Goal: Use online tool/utility: Use online tool/utility

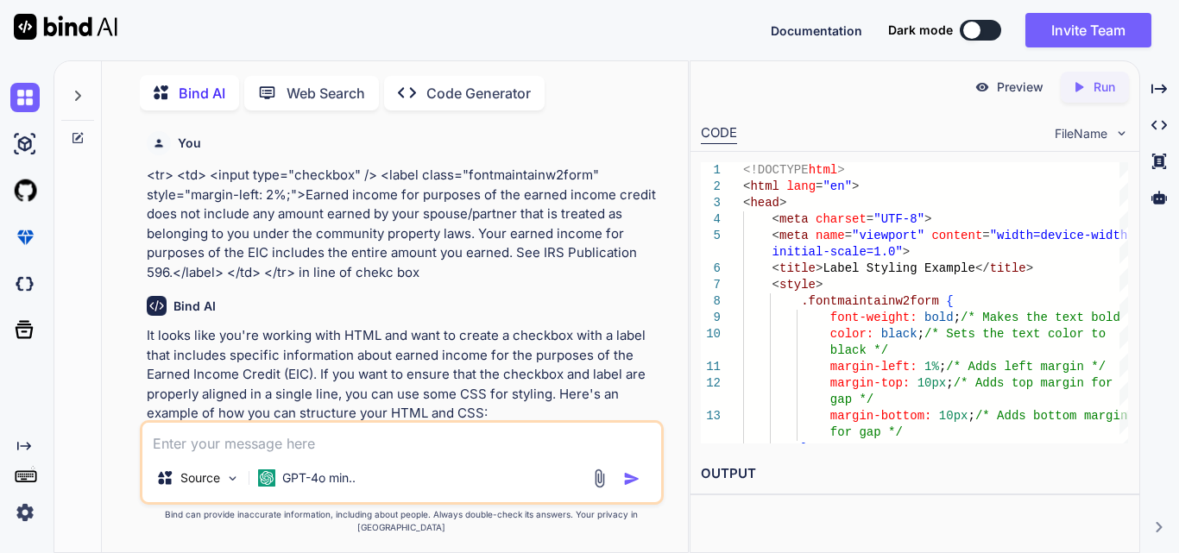
scroll to position [2555, 0]
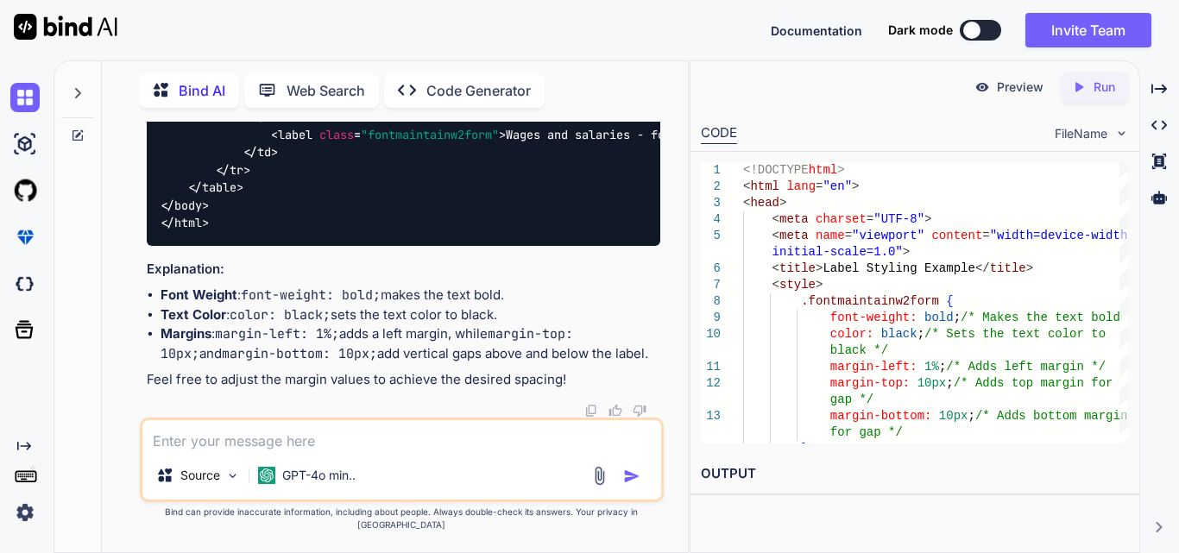
type textarea "x"
type textarea "<tr> <td> <label style="font-weight: bold; color: blue; margin-left: 2%;margin-…"
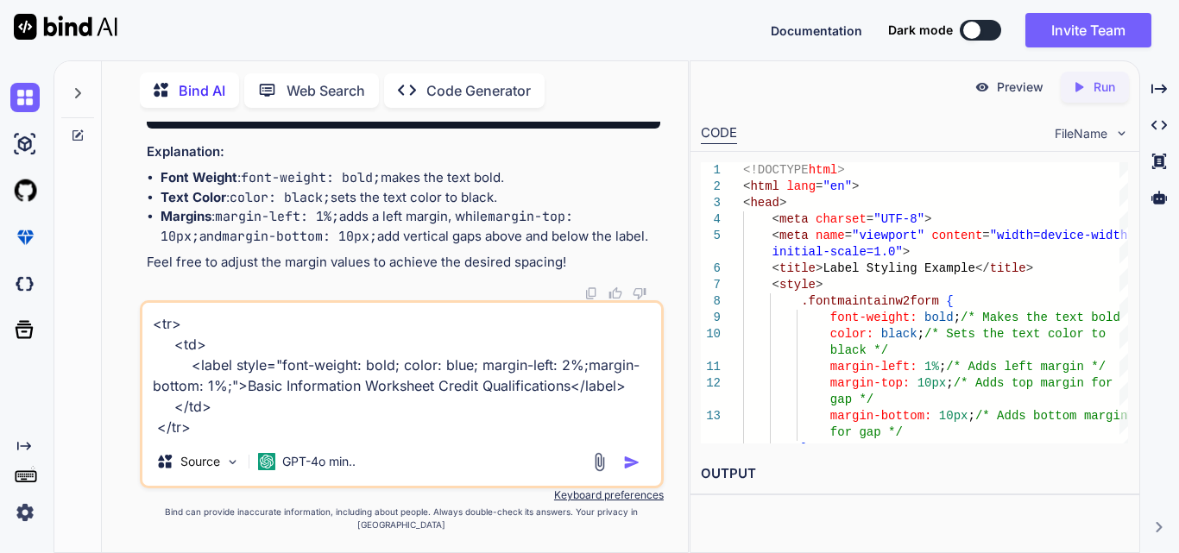
type textarea "x"
type textarea "<tr> <td> <label style="font-weight: bold; color: blue; margin-left: 2%;margin-…"
type textarea "x"
type textarea "<tr> <td> <label style="font-weight: bold; color: blue; margin-left: 2%;margin-…"
type textarea "x"
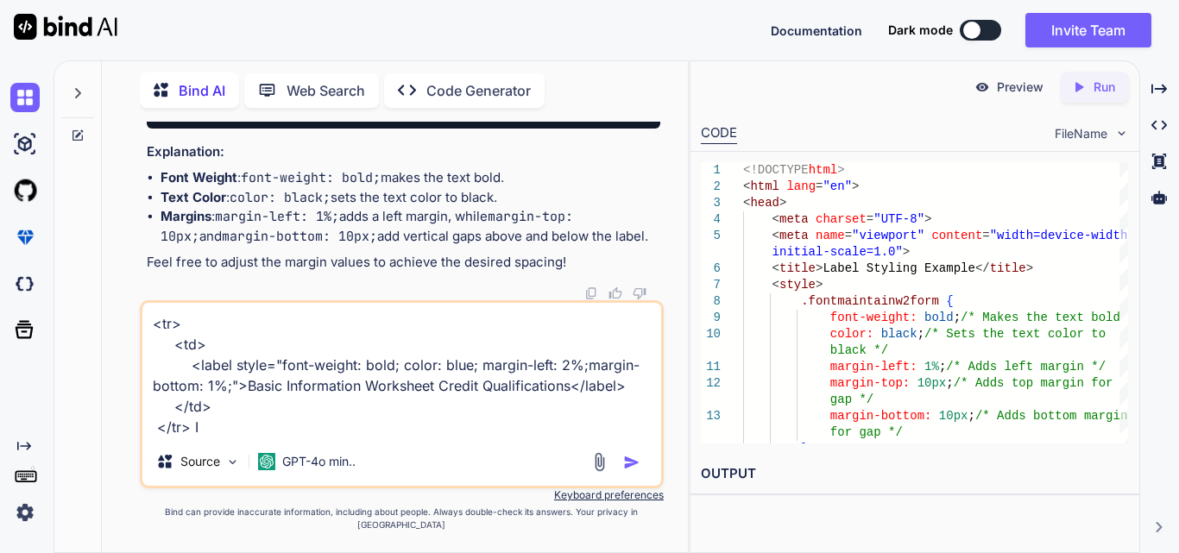
type textarea "<tr> <td> <label style="font-weight: bold; color: blue; margin-left: 2%;margin-…"
type textarea "x"
type textarea "<tr> <td> <label style="font-weight: bold; color: blue; margin-left: 2%;margin-…"
type textarea "x"
type textarea "<tr> <td> <label style="font-weight: bold; color: blue; margin-left: 2%;margin-…"
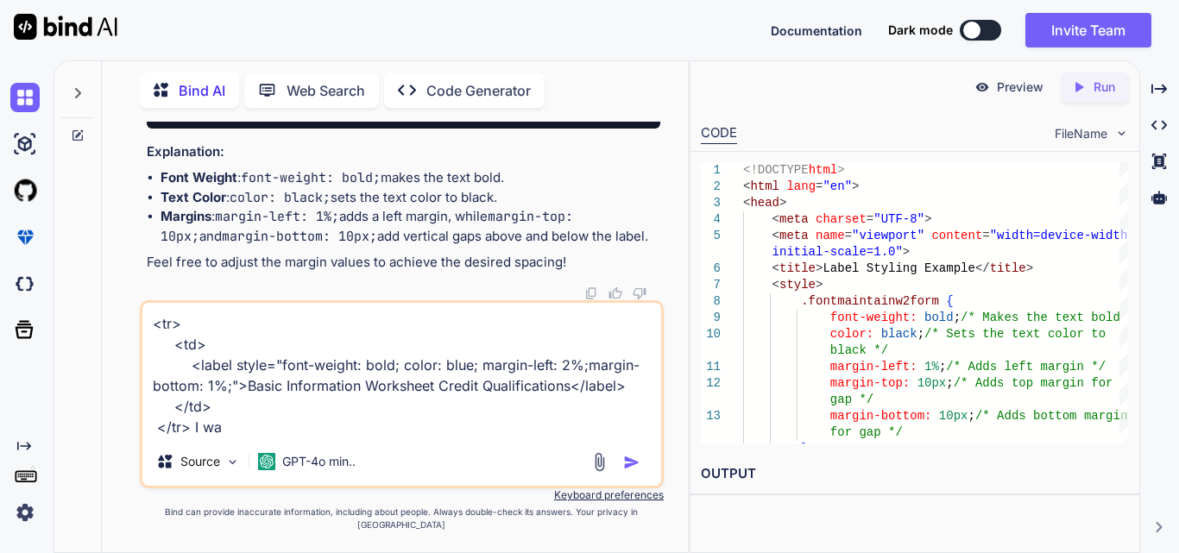
type textarea "x"
type textarea "<tr> <td> <label style="font-weight: bold; color: blue; margin-left: 2%;margin-…"
type textarea "x"
type textarea "<tr> <td> <label style="font-weight: bold; color: blue; margin-left: 2%;margin-…"
type textarea "x"
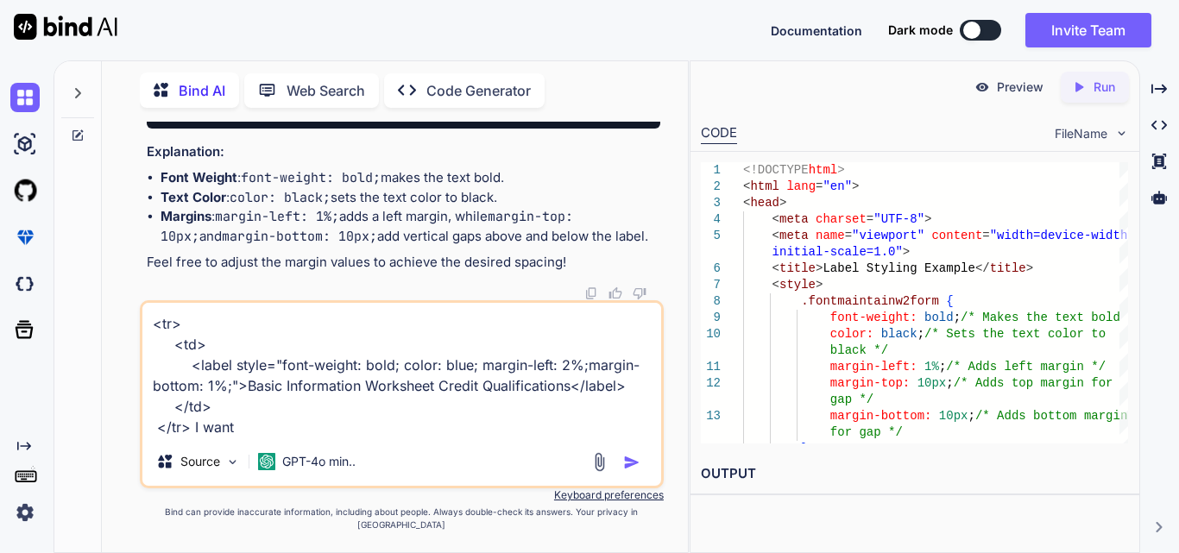
type textarea "<tr> <td> <label style="font-weight: bold; color: blue; margin-left: 2%;margin-…"
type textarea "x"
type textarea "<tr> <td> <label style="font-weight: bold; color: blue; margin-left: 2%;margin-…"
type textarea "x"
type textarea "<tr> <td> <label style="font-weight: bold; color: blue; margin-left: 2%;margin-…"
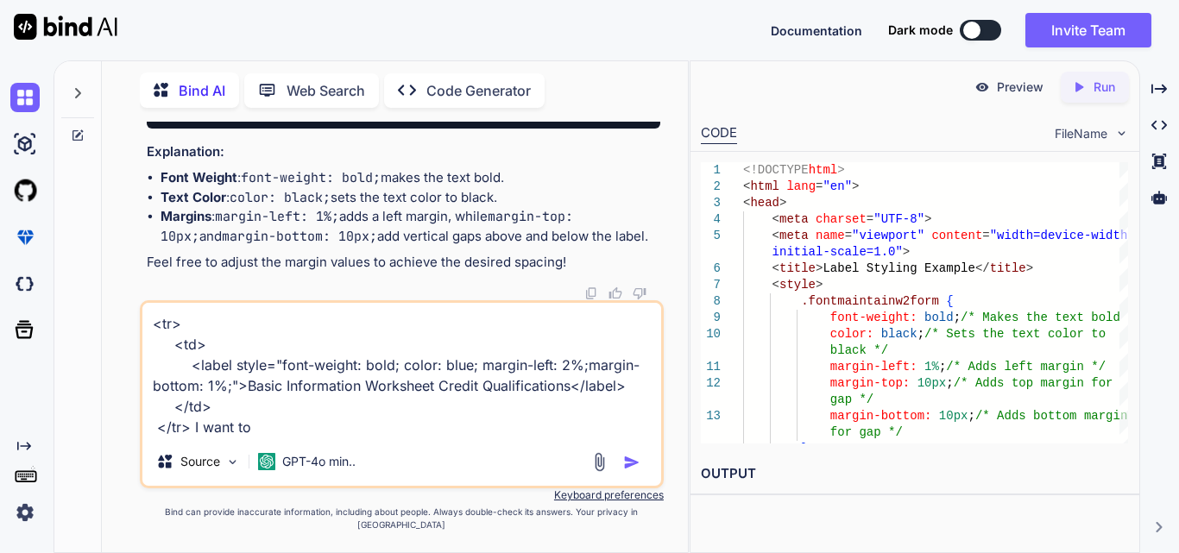
type textarea "x"
type textarea "<tr> <td> <label style="font-weight: bold; color: blue; margin-left: 2%;margin-…"
type textarea "x"
type textarea "<tr> <td> <label style="font-weight: bold; color: blue; margin-left: 2%;margin-…"
type textarea "x"
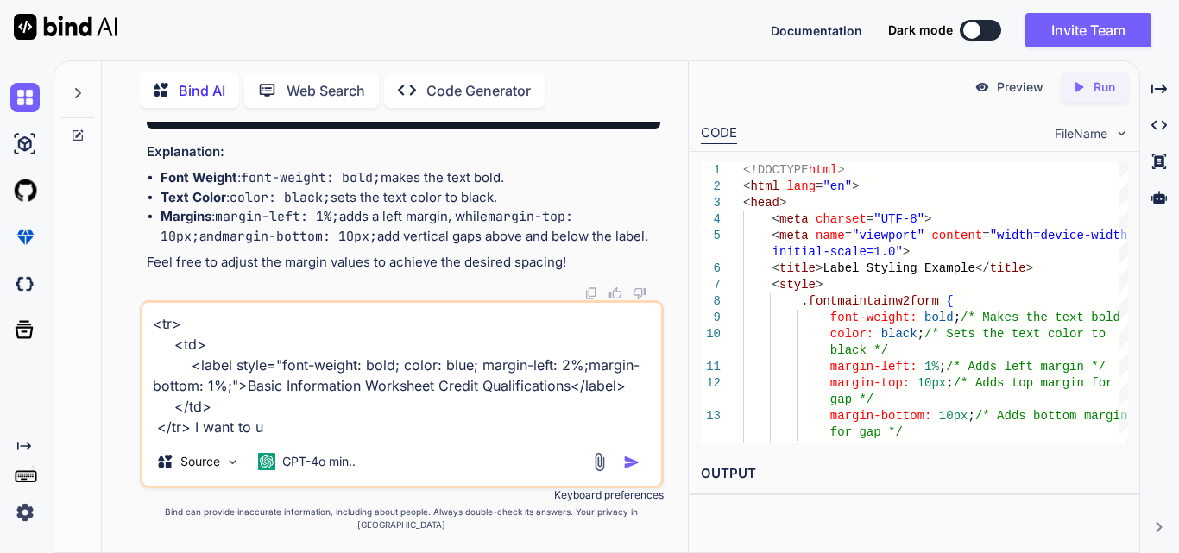
type textarea "<tr> <td> <label style="font-weight: bold; color: blue; margin-left: 2%;margin-…"
type textarea "x"
type textarea "<tr> <td> <label style="font-weight: bold; color: blue; margin-left: 2%;margin-…"
type textarea "x"
type textarea "<tr> <td> <label style="font-weight: bold; color: blue; margin-left: 2%;margin-…"
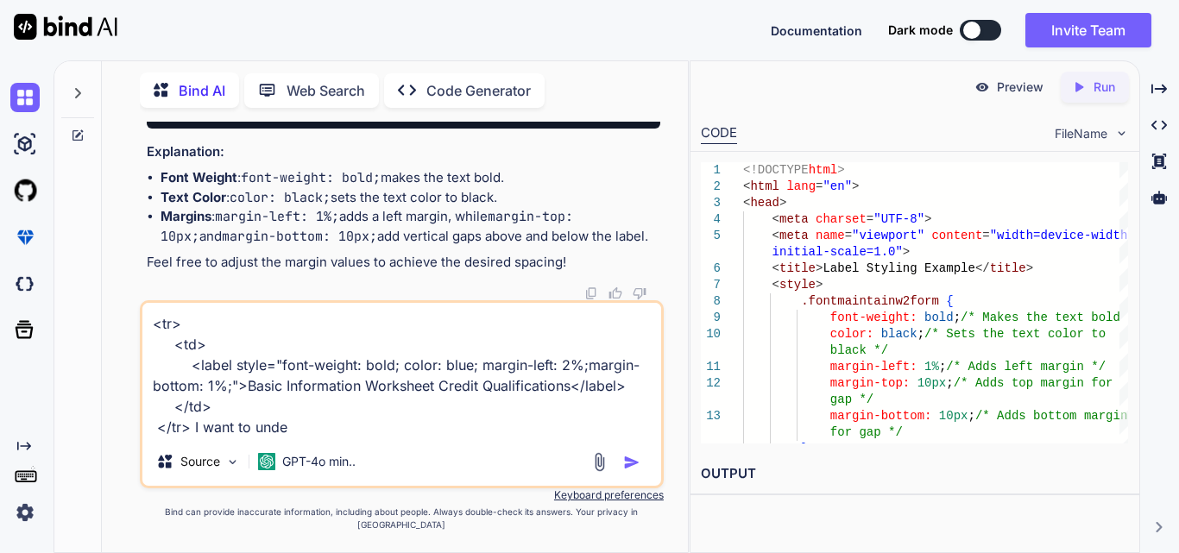
type textarea "x"
type textarea "<tr> <td> <label style="font-weight: bold; color: blue; margin-left: 2%;margin-…"
type textarea "x"
type textarea "<tr> <td> <label style="font-weight: bold; color: blue; margin-left: 2%;margin-…"
type textarea "x"
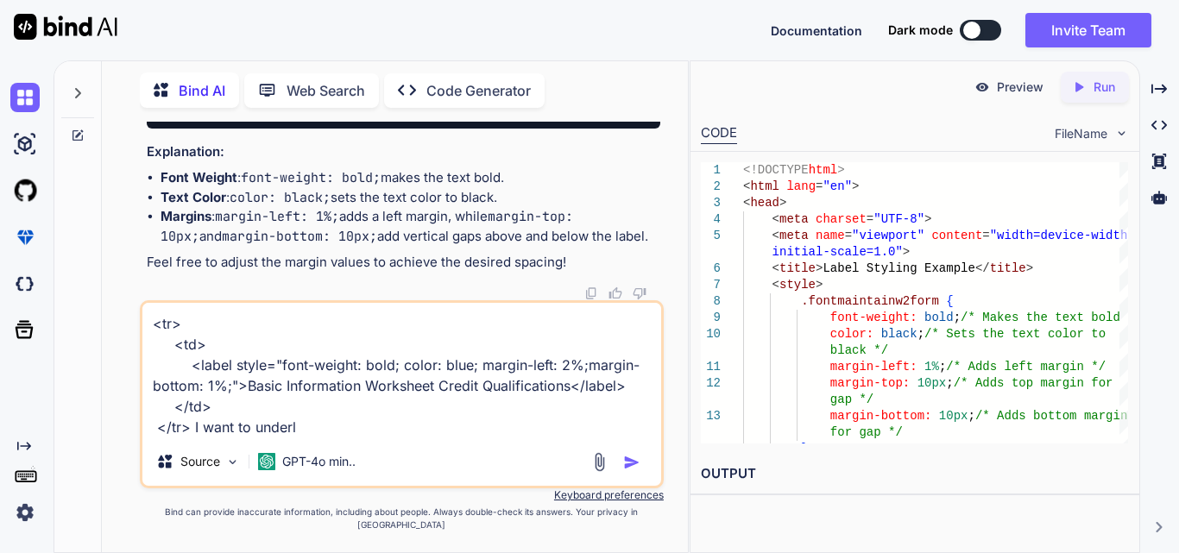
type textarea "<tr> <td> <label style="font-weight: bold; color: blue; margin-left: 2%;margin-…"
type textarea "x"
type textarea "<tr> <td> <label style="font-weight: bold; color: blue; margin-left: 2%;margin-…"
type textarea "x"
type textarea "<tr> <td> <label style="font-weight: bold; color: blue; margin-left: 2%;margin-…"
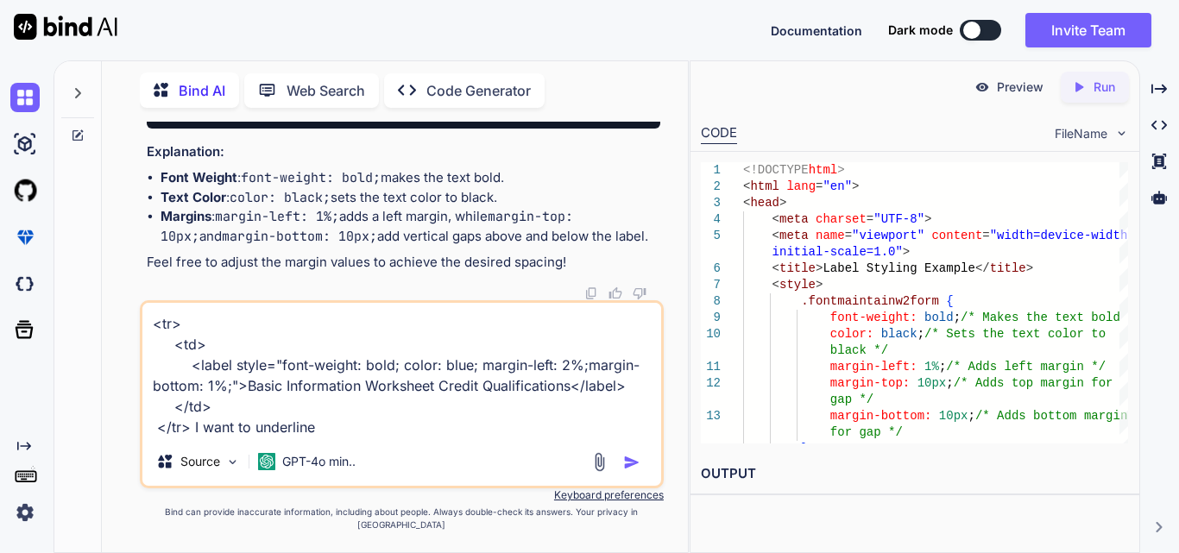
type textarea "x"
type textarea "<tr> <td> <label style="font-weight: bold; color: blue; margin-left: 2%;margin-…"
type textarea "x"
type textarea "<tr> <td> <label style="font-weight: bold; color: blue; margin-left: 2%;margin-…"
type textarea "x"
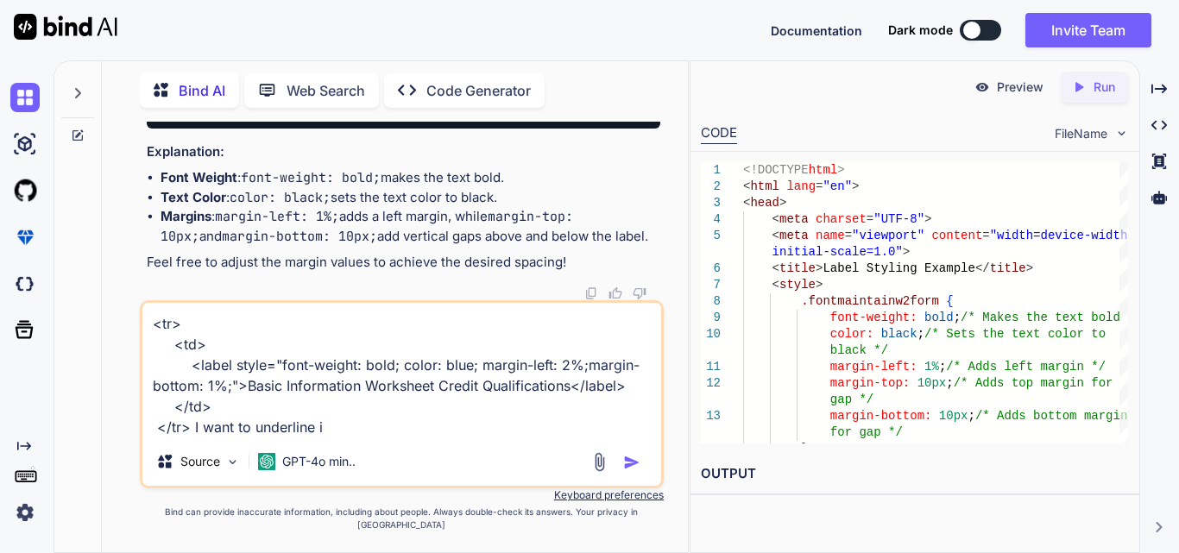
type textarea "<tr> <td> <label style="font-weight: bold; color: blue; margin-left: 2%;margin-…"
type textarea "x"
type textarea "<tr> <td> <label style="font-weight: bold; color: blue; margin-left: 2%;margin-…"
type textarea "x"
type textarea "<tr> <td> <label style="font-weight: bold; color: blue; margin-left: 2%;margin-…"
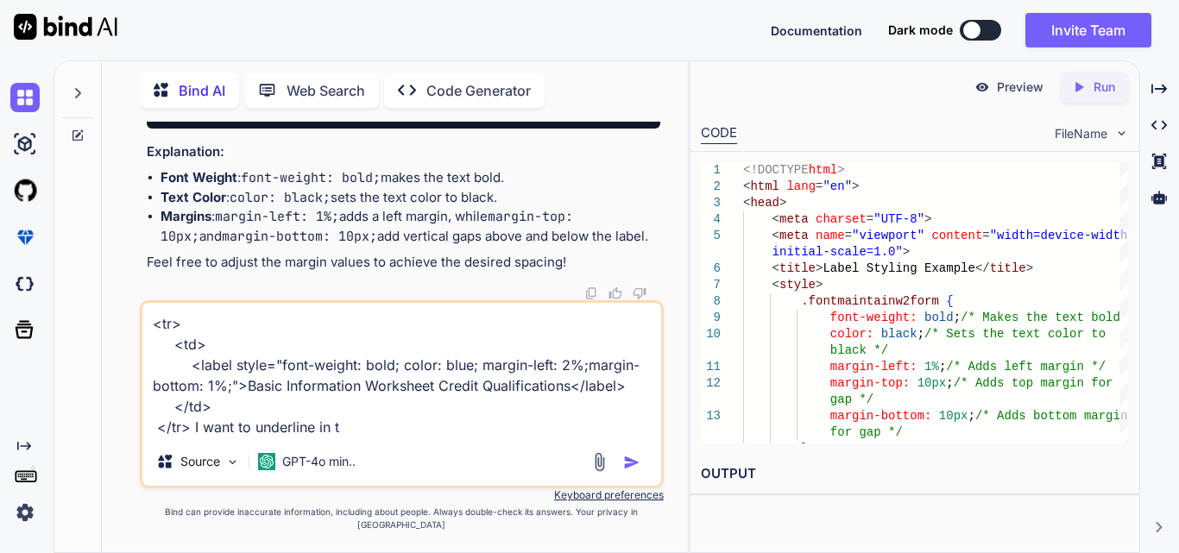
type textarea "x"
type textarea "<tr> <td> <label style="font-weight: bold; color: blue; margin-left: 2%;margin-…"
type textarea "x"
type textarea "<tr> <td> <label style="font-weight: bold; color: blue; margin-left: 2%;margin-…"
type textarea "x"
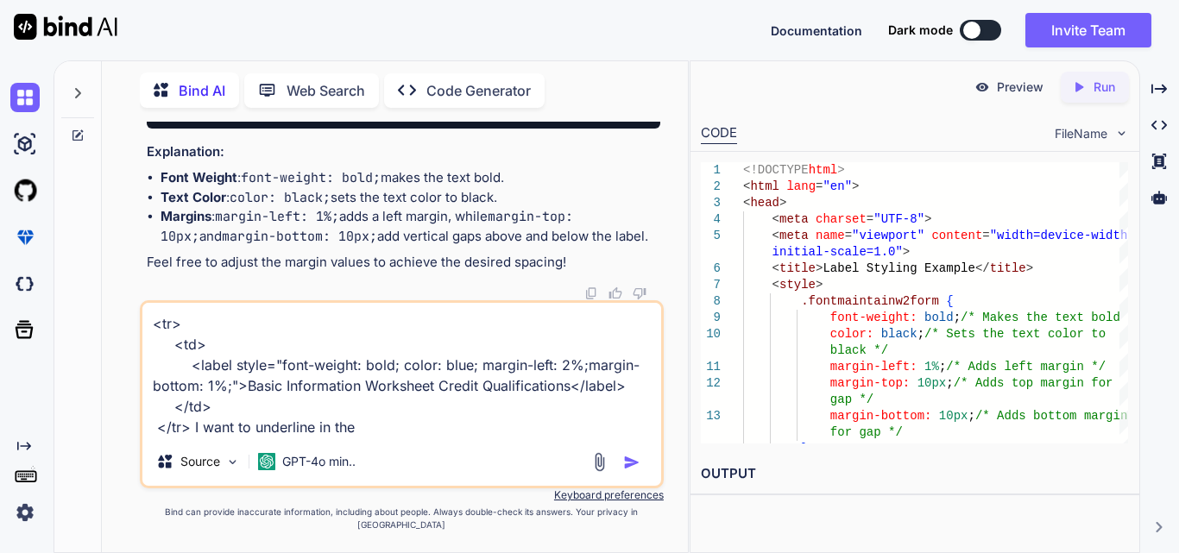
type textarea "<tr> <td> <label style="font-weight: bold; color: blue; margin-left: 2%;margin-…"
drag, startPoint x: 572, startPoint y: 401, endPoint x: 247, endPoint y: 405, distance: 324.6
click at [247, 405] on textarea "<tr> <td> <label style="font-weight: bold; color: blue; margin-left: 2%;margin-…" at bounding box center [401, 370] width 519 height 135
click at [420, 438] on textarea "<tr> <td> <label style="font-weight: bold; color: blue; margin-left: 2%;margin-…" at bounding box center [401, 370] width 519 height 135
type textarea "x"
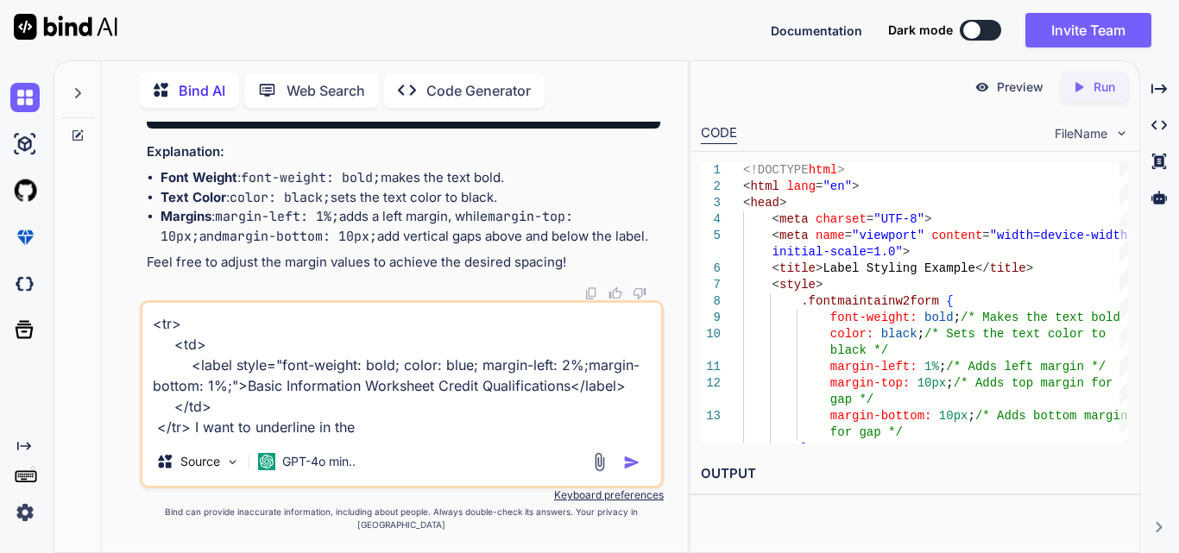
type textarea "<tr> <td> <label style="font-weight: bold; color: blue; margin-left: 2%;margin-…"
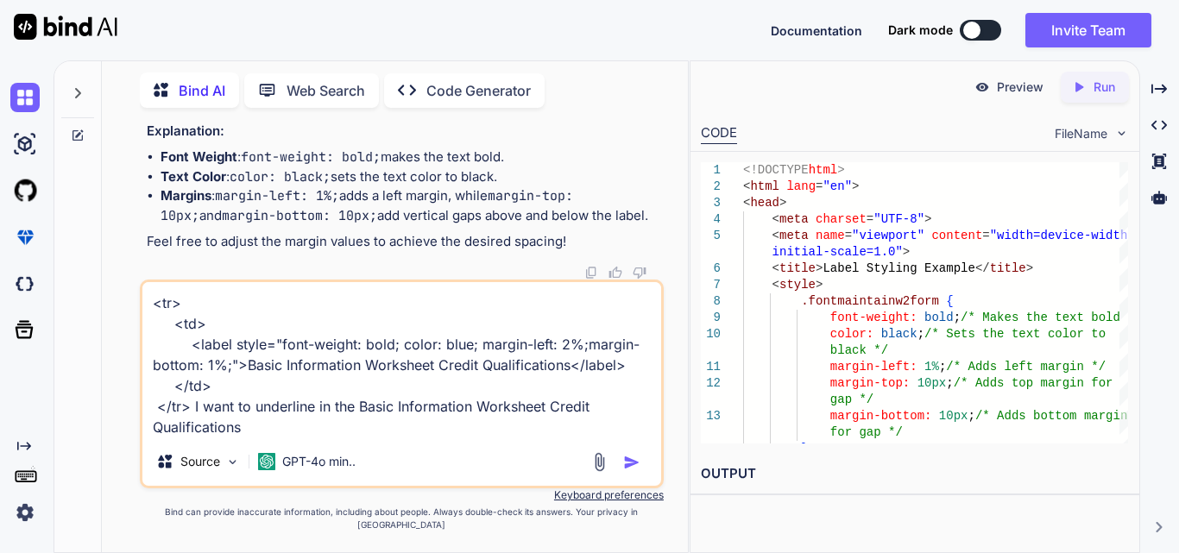
type textarea "x"
type textarea "<tr> <td> <label style="font-weight: bold; color: blue; margin-left: 2%;margin-…"
type textarea "x"
type textarea "<tr> <td> <label style="font-weight: bold; color: blue; margin-left: 2%;margin-…"
type textarea "x"
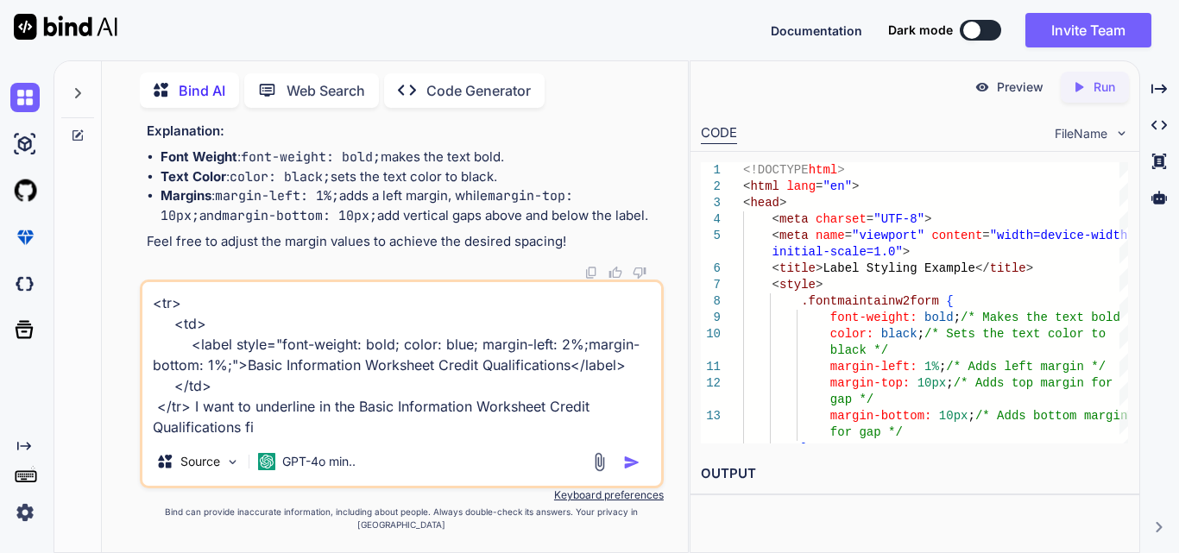
type textarea "<tr> <td> <label style="font-weight: bold; color: blue; margin-left: 2%;margin-…"
type textarea "x"
type textarea "<tr> <td> <label style="font-weight: bold; color: blue; margin-left: 2%;margin-…"
type textarea "x"
type textarea "<tr> <td> <label style="font-weight: bold; color: blue; margin-left: 2%;margin-…"
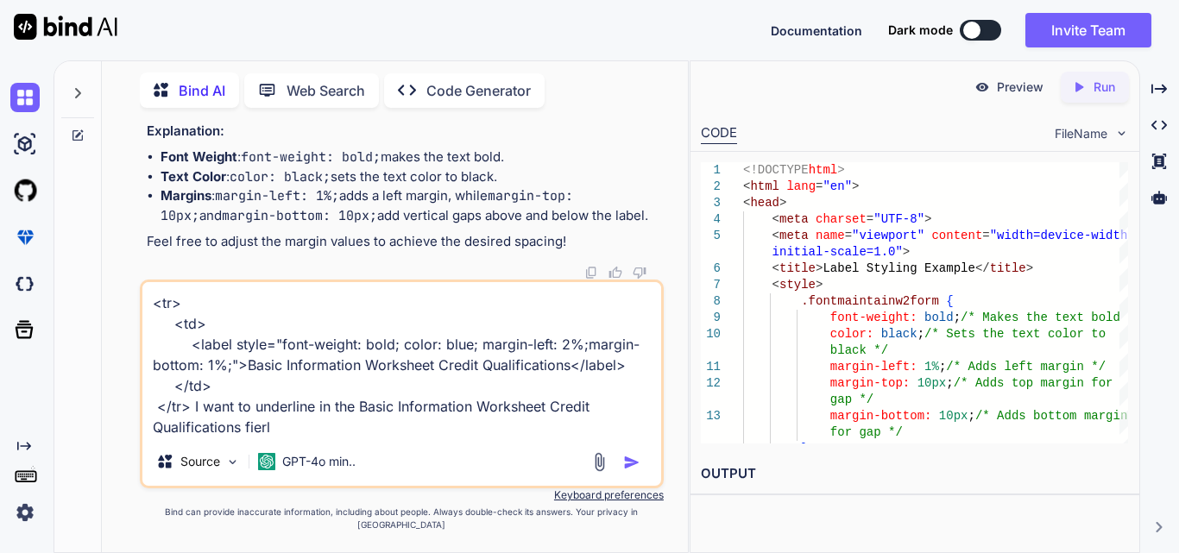
type textarea "x"
type textarea "<tr> <td> <label style="font-weight: bold; color: blue; margin-left: 2%;margin-…"
type textarea "x"
type textarea "<tr> <td> <label style="font-weight: bold; color: blue; margin-left: 2%;margin-…"
type textarea "x"
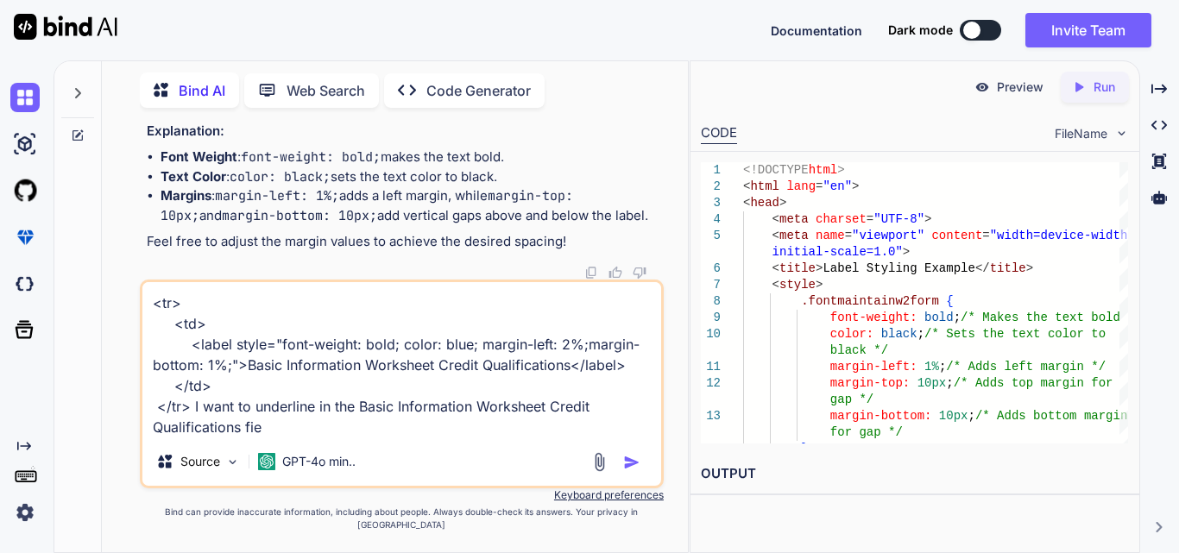
type textarea "<tr> <td> <label style="font-weight: bold; color: blue; margin-left: 2%;margin-…"
type textarea "x"
type textarea "<tr> <td> <label style="font-weight: bold; color: blue; margin-left: 2%;margin-…"
type textarea "x"
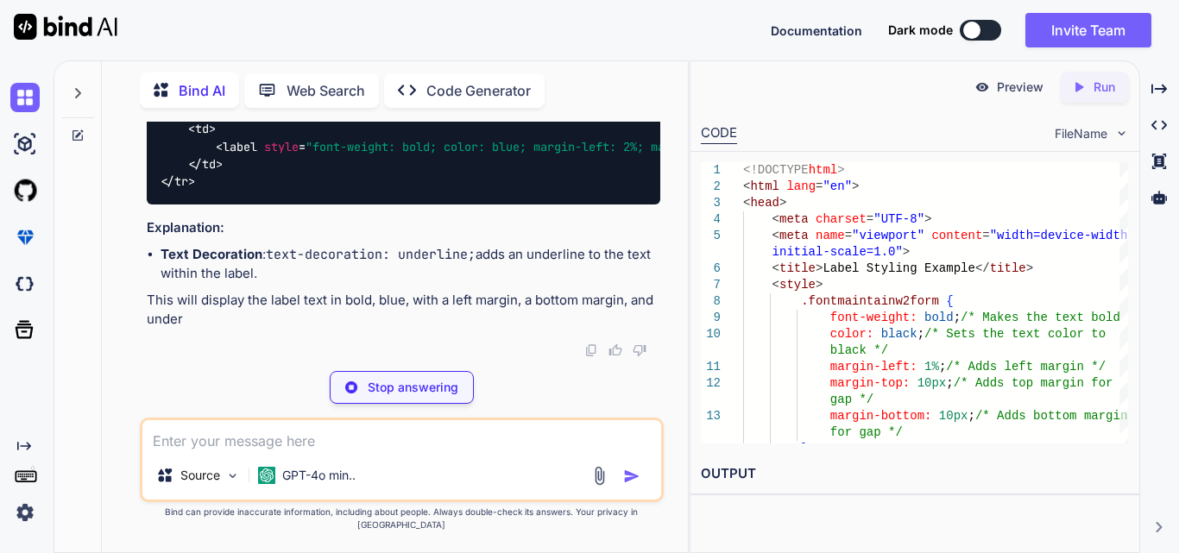
scroll to position [3275, 0]
type textarea "x"
type textarea "<tr> <td> <label style="font-weight: bold; color: blue; margin-left: 2%; margin…"
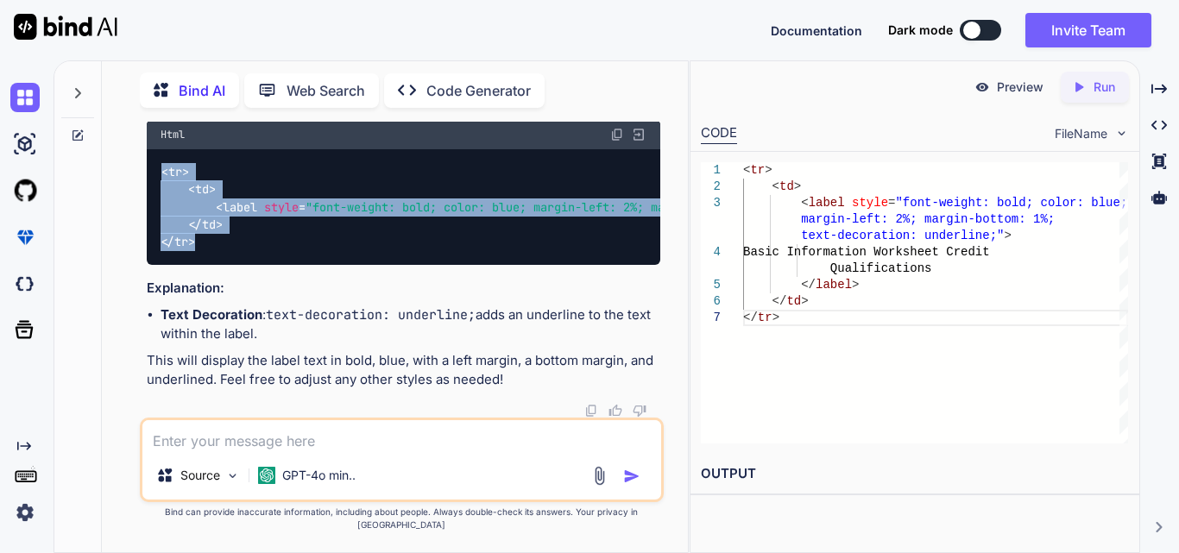
drag, startPoint x: 205, startPoint y: 308, endPoint x: 157, endPoint y: 212, distance: 107.7
click at [157, 212] on div "< tr > < td > < label style = "font-weight: bold; color: blue; margin-left: 2%;…" at bounding box center [404, 207] width 514 height 116
copy code "< tr > < td > < label style = "font-weight: bold; color: blue; margin-left: 2%;…"
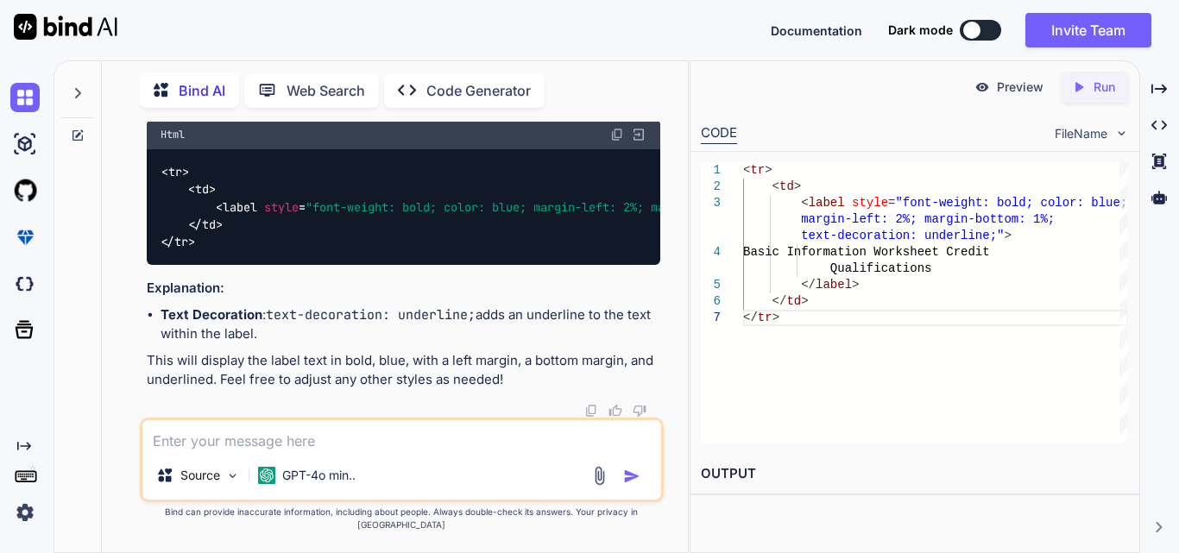
click at [241, 450] on textarea at bounding box center [401, 435] width 519 height 31
paste textarea "<td> <div class="label"> <input type="checkbox"/> <span style="color: black; fo…"
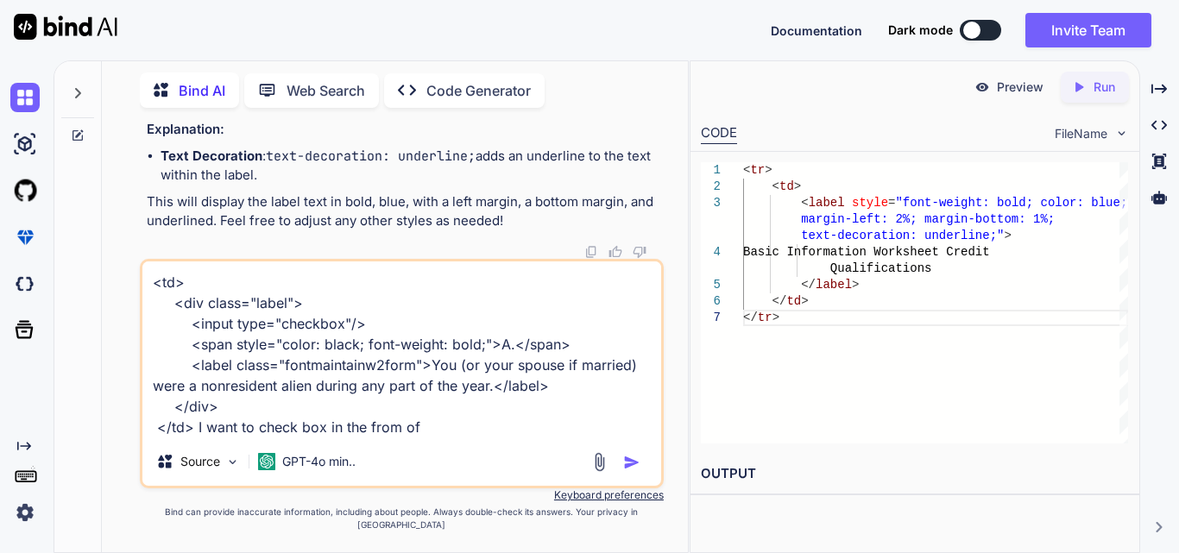
drag, startPoint x: 427, startPoint y: 375, endPoint x: 489, endPoint y: 400, distance: 66.2
click at [489, 400] on textarea "<td> <div class="label"> <input type="checkbox"/> <span style="color: black; fo…" at bounding box center [401, 350] width 519 height 176
click at [439, 438] on textarea "<td> <div class="label"> <input type="checkbox"/> <span style="color: black; fo…" at bounding box center [401, 350] width 519 height 176
paste textarea "You (or your spouse if married) were a nonresident alien during any part of the…"
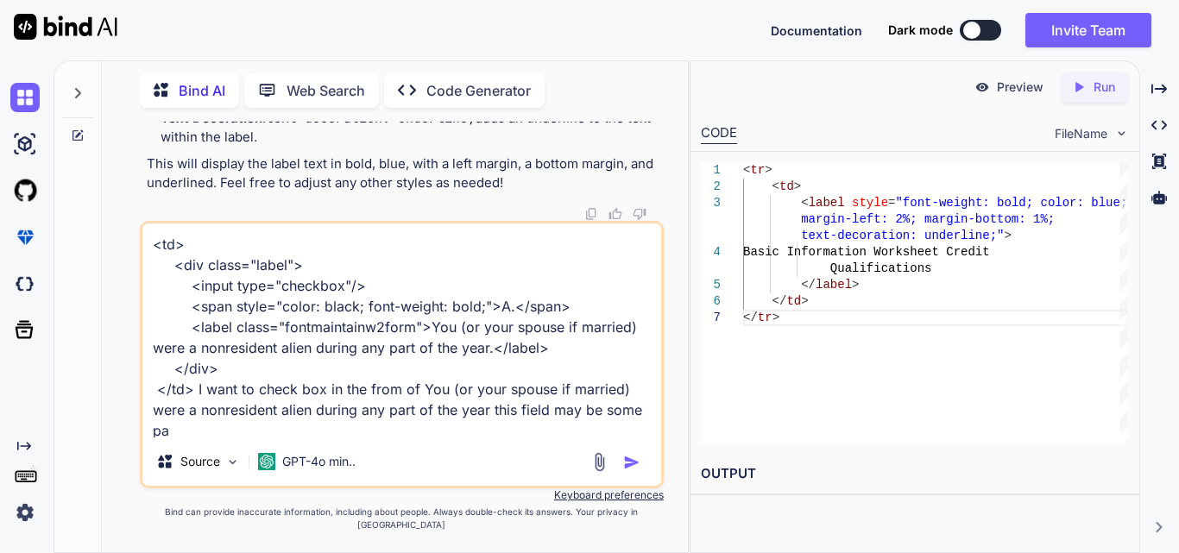
scroll to position [2, 0]
type textarea "<td> <div class="label"> <input type="checkbox"/> <span style="color: black; fo…"
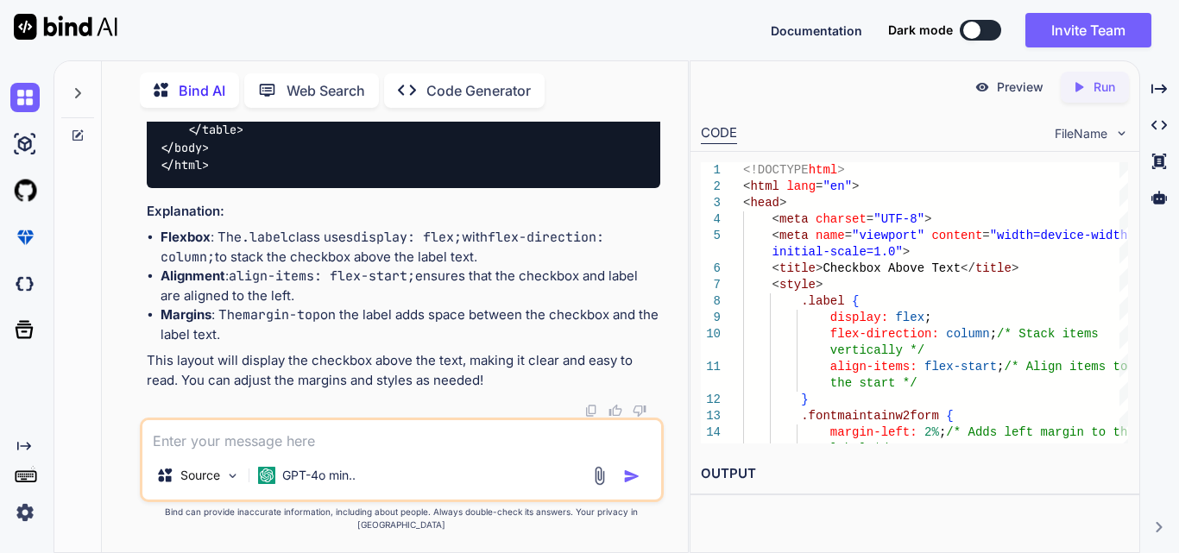
scroll to position [4058, 0]
drag, startPoint x: 358, startPoint y: 262, endPoint x: 248, endPoint y: 266, distance: 110.6
drag, startPoint x: 359, startPoint y: 283, endPoint x: 244, endPoint y: 284, distance: 114.8
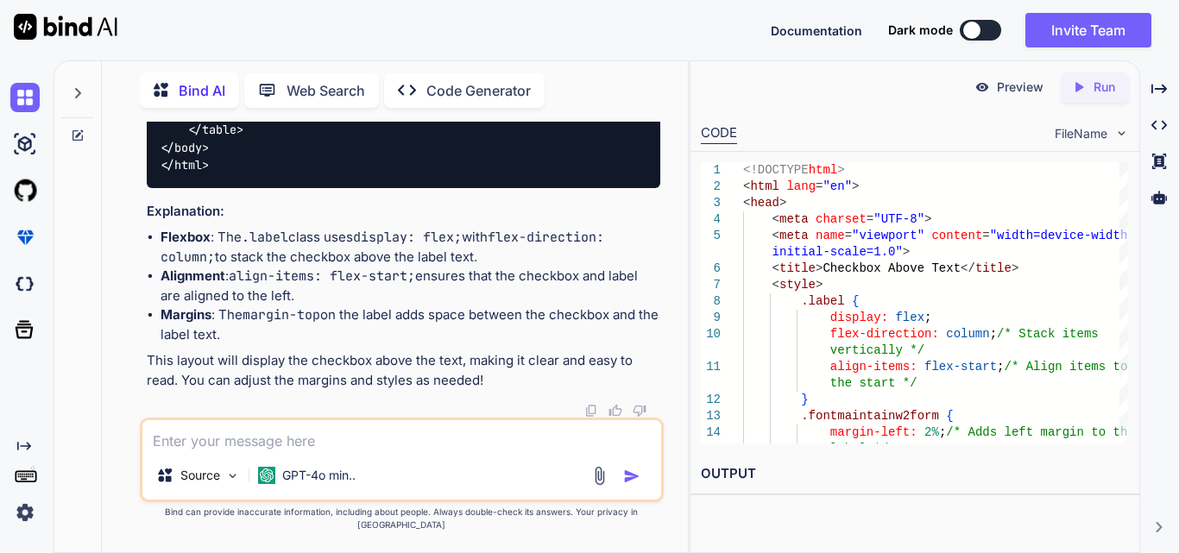
copy span "margin-top : 5px ;"
click at [234, 452] on textarea at bounding box center [401, 435] width 519 height 31
type textarea "I want in line css used"
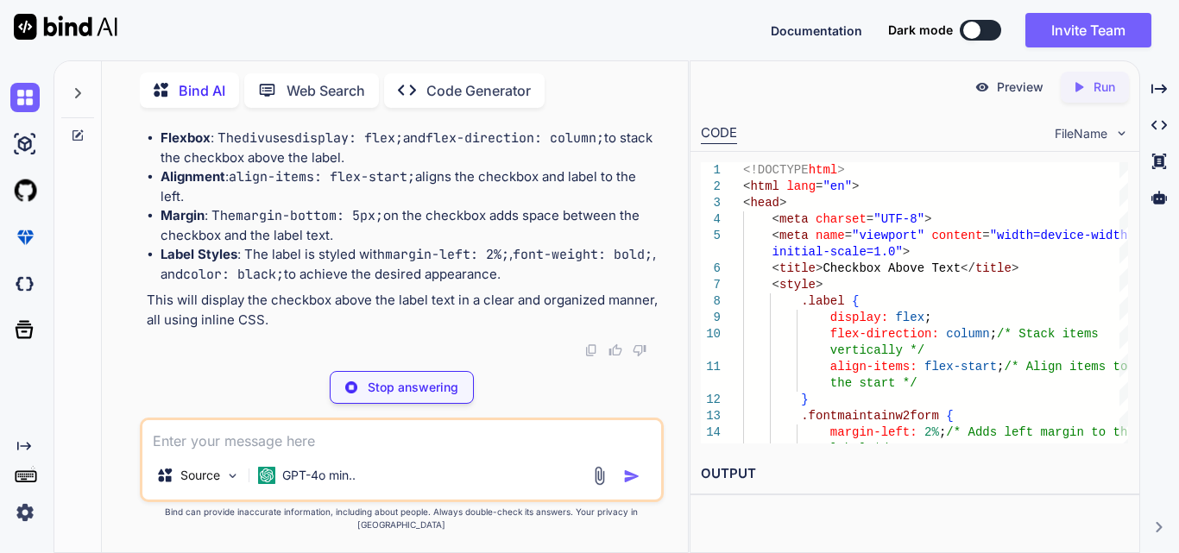
scroll to position [5019, 0]
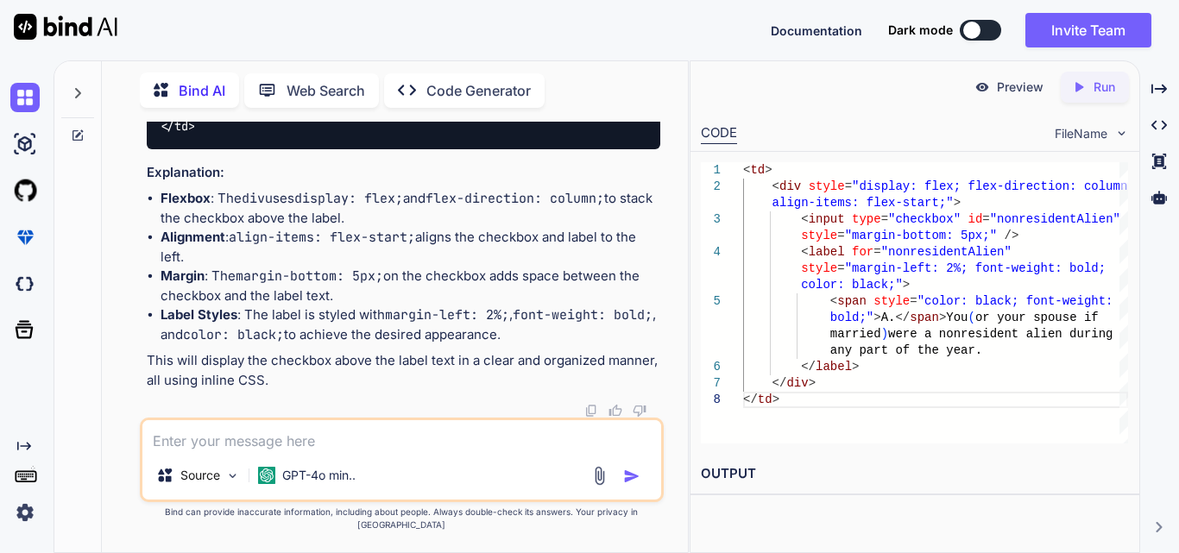
drag, startPoint x: 186, startPoint y: 159, endPoint x: 235, endPoint y: 243, distance: 97.4
click at [235, 149] on div "< td > < div style = "display: flex; flex-direction: column; align-items: flex-…" at bounding box center [404, 73] width 514 height 151
copy code "< div style = "display: flex; flex-direction: column; align-items: flex-start;"…"
